Goal: Task Accomplishment & Management: Manage account settings

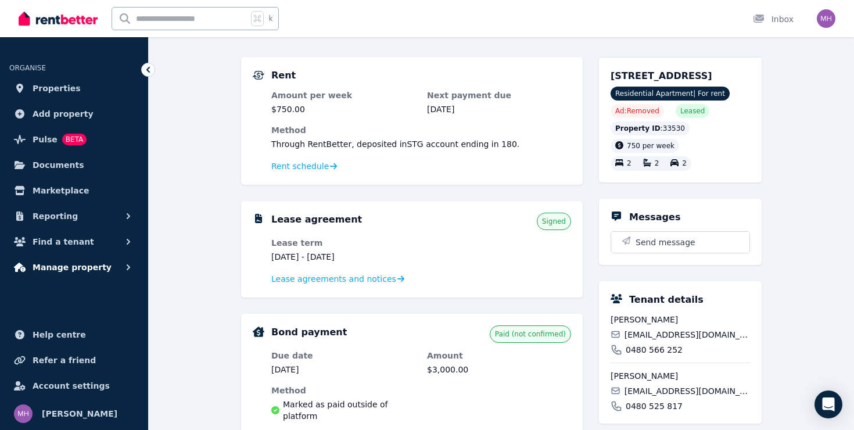
scroll to position [91, 0]
click at [76, 381] on span "Account settings" at bounding box center [71, 386] width 77 height 14
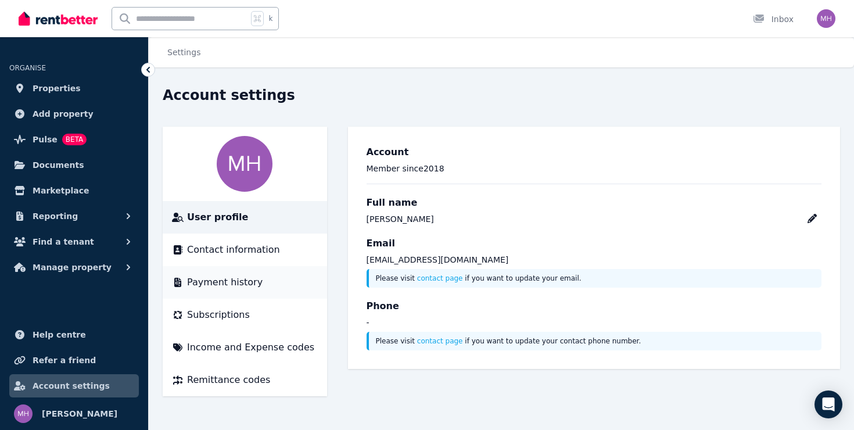
click at [251, 281] on span "Payment history" at bounding box center [225, 282] width 76 height 14
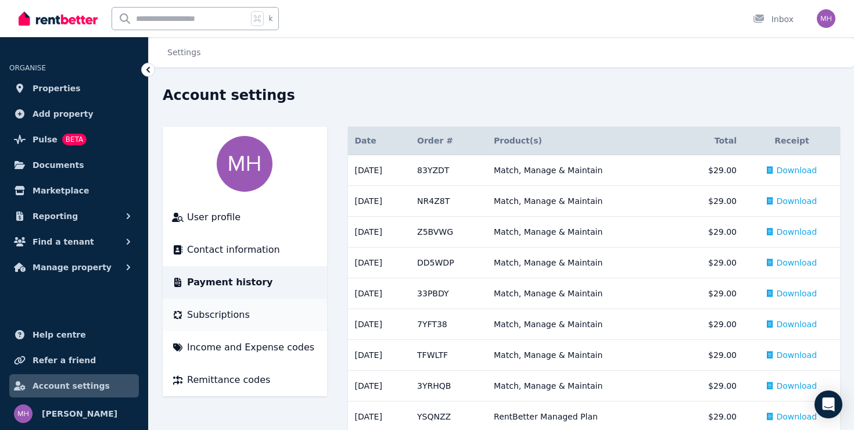
click at [236, 327] on li "Subscriptions" at bounding box center [245, 315] width 164 height 33
click at [237, 309] on span "Subscriptions" at bounding box center [218, 315] width 63 height 14
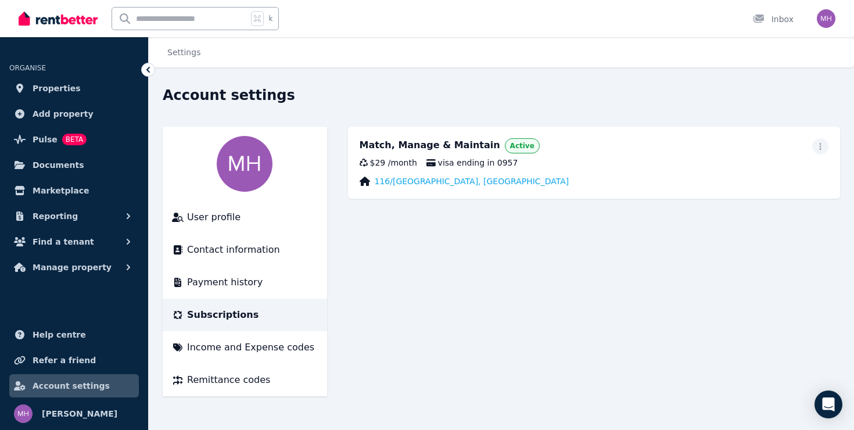
click at [453, 143] on div "Match, Manage & Maintain" at bounding box center [430, 145] width 141 height 15
click at [510, 144] on span "Active" at bounding box center [522, 145] width 24 height 9
click at [823, 147] on icon "button" at bounding box center [820, 146] width 9 height 8
click at [756, 208] on span "Cancel plan" at bounding box center [768, 215] width 102 height 14
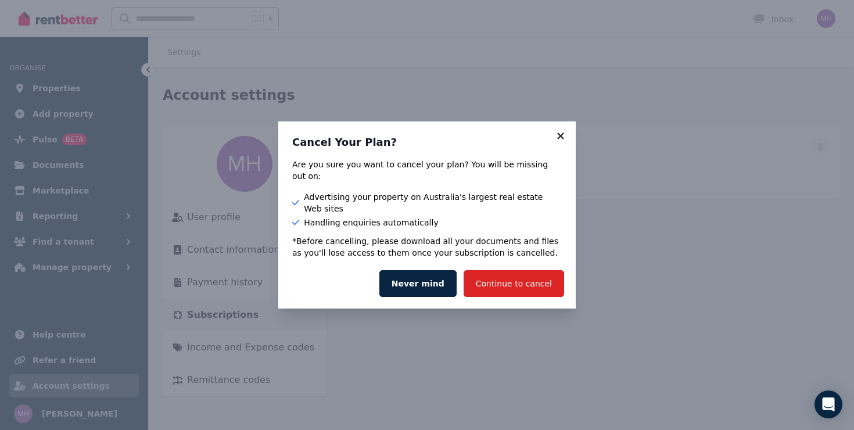
click at [557, 141] on icon at bounding box center [561, 136] width 12 height 10
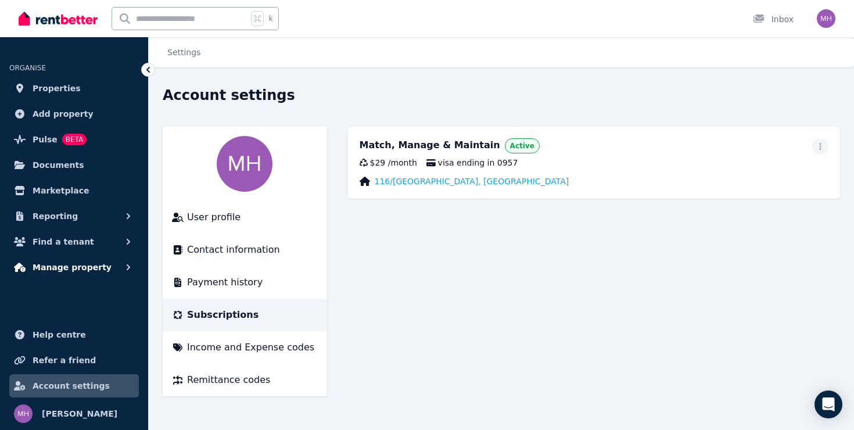
click at [83, 266] on span "Manage property" at bounding box center [72, 267] width 79 height 14
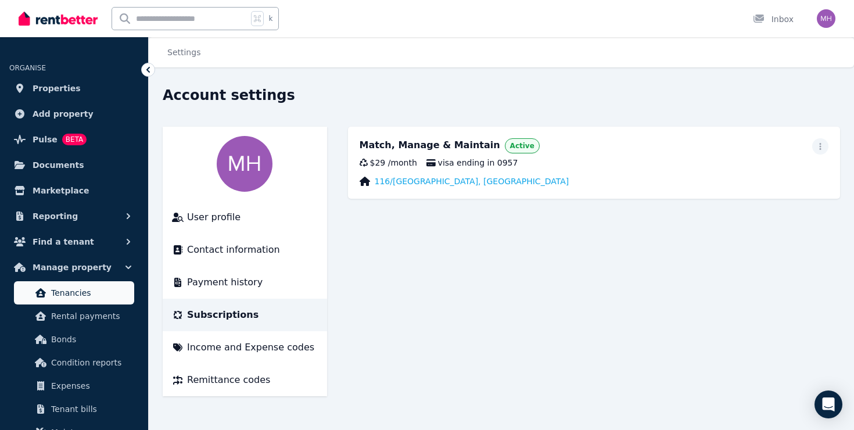
click at [83, 293] on span "Tenancies" at bounding box center [90, 293] width 78 height 14
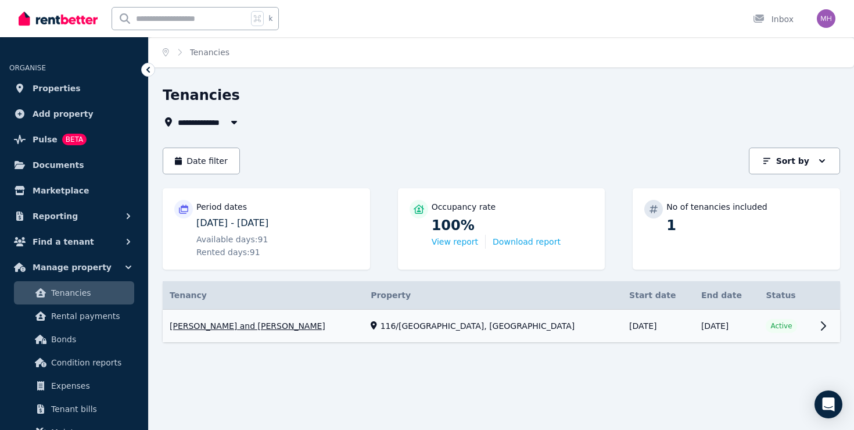
click at [822, 327] on link "View property details" at bounding box center [501, 326] width 677 height 33
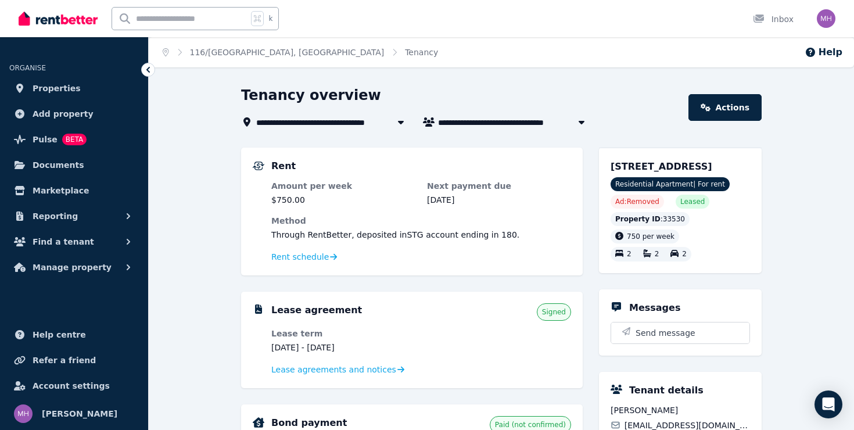
click at [143, 74] on icon at bounding box center [148, 70] width 12 height 12
